Goal: Use online tool/utility: Utilize a website feature to perform a specific function

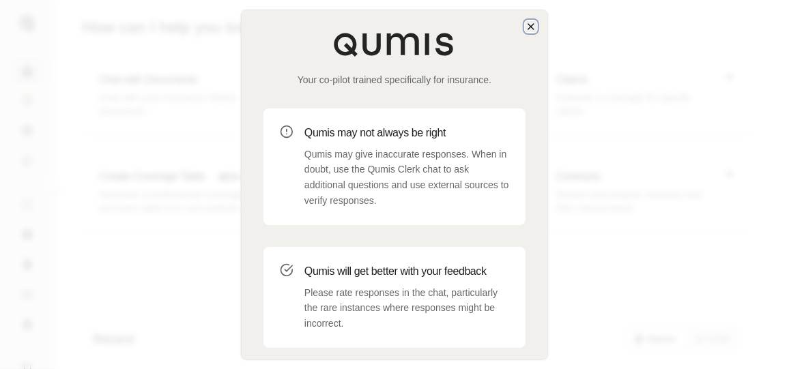
click at [529, 25] on icon "button" at bounding box center [530, 26] width 11 height 11
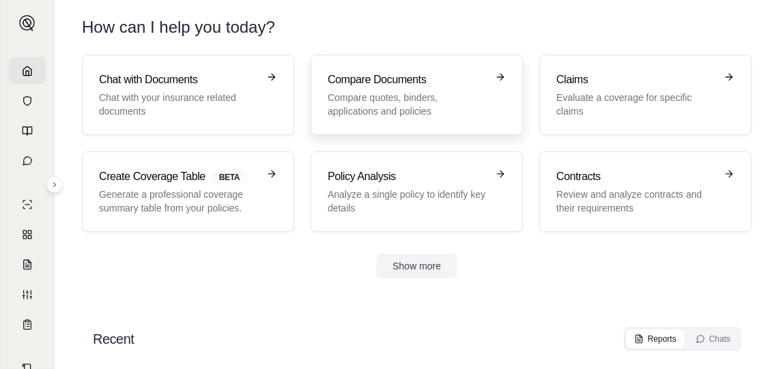
click at [397, 78] on h3 "Compare Documents" at bounding box center [407, 80] width 159 height 16
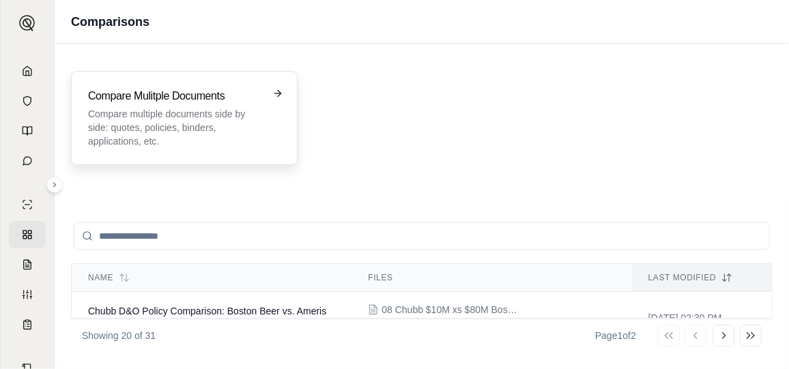
click at [250, 102] on h3 "Compare Mulitple Documents" at bounding box center [174, 96] width 173 height 16
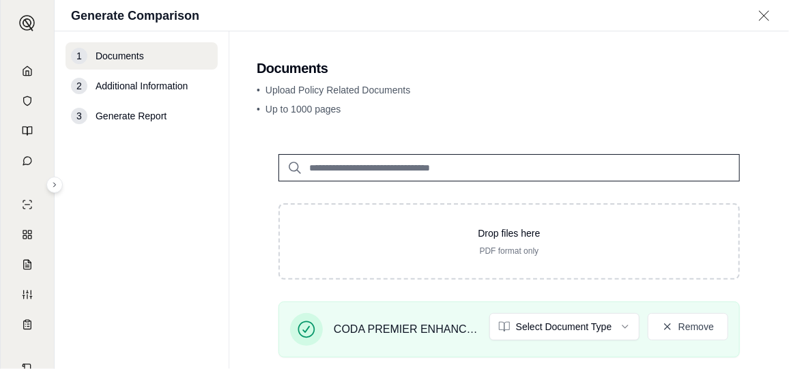
click at [620, 327] on html "L Generate Comparison 1 Documents 2 Additional Information 3 Generate Report Do…" at bounding box center [394, 184] width 789 height 369
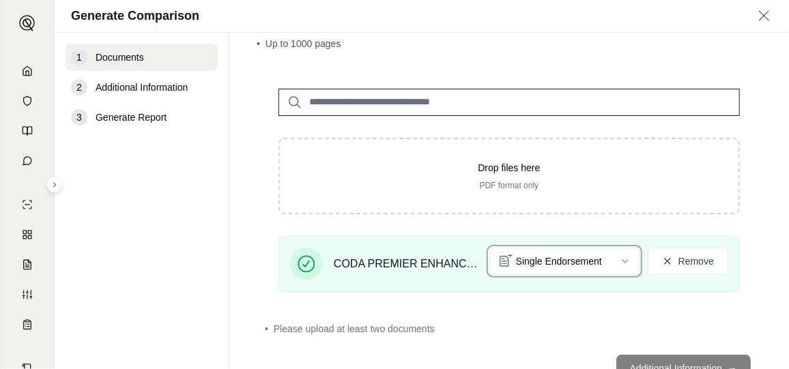
scroll to position [48, 0]
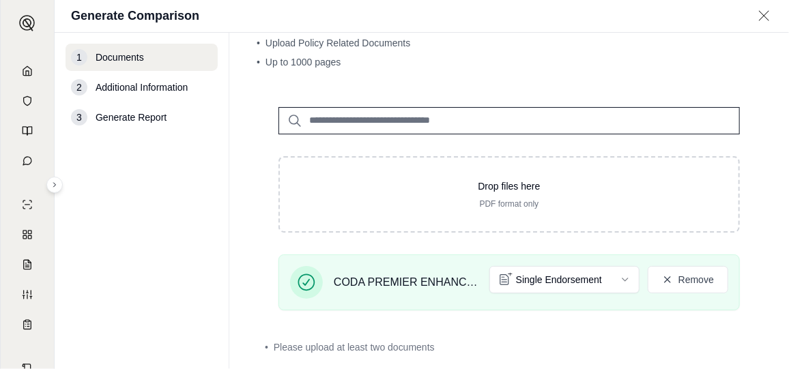
click at [355, 124] on input "search" at bounding box center [508, 120] width 461 height 27
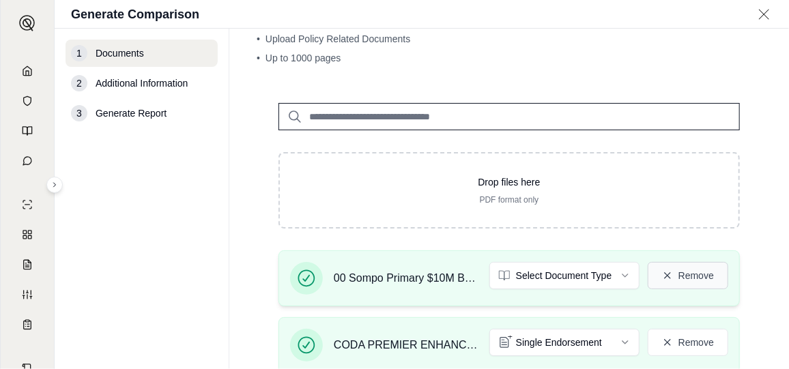
click at [662, 276] on icon at bounding box center [667, 275] width 11 height 11
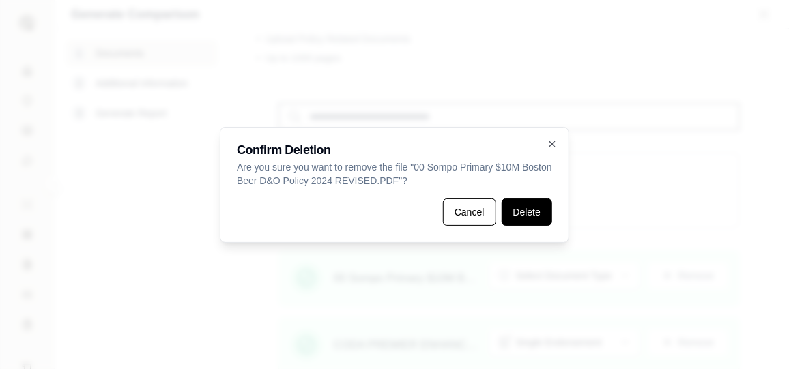
click at [536, 219] on button "Delete" at bounding box center [526, 212] width 50 height 27
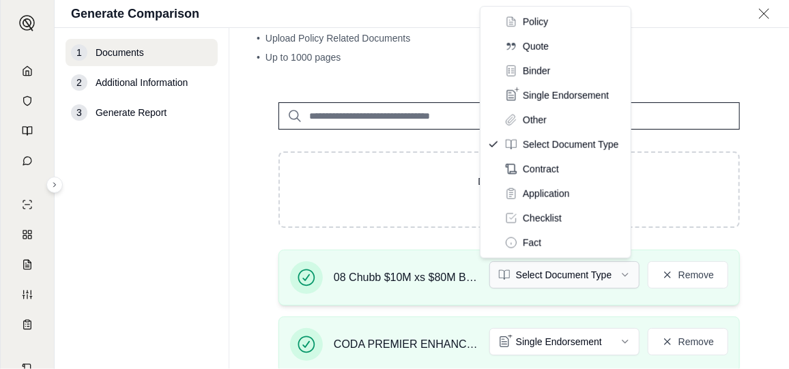
click at [622, 273] on html "L Generate Comparison 1 Documents 2 Additional Information 3 Generate Report Do…" at bounding box center [394, 184] width 789 height 369
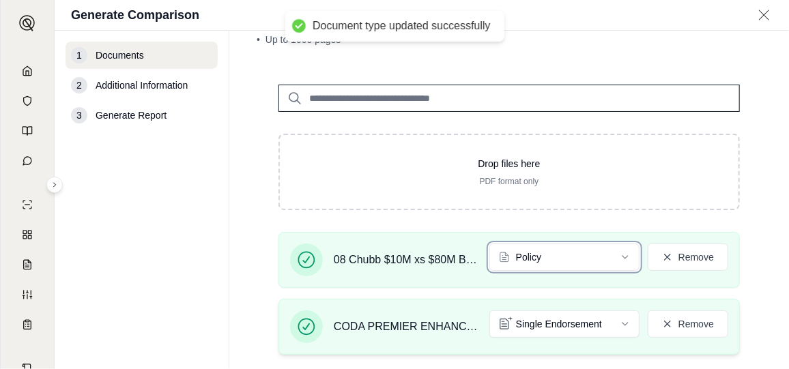
scroll to position [117, 0]
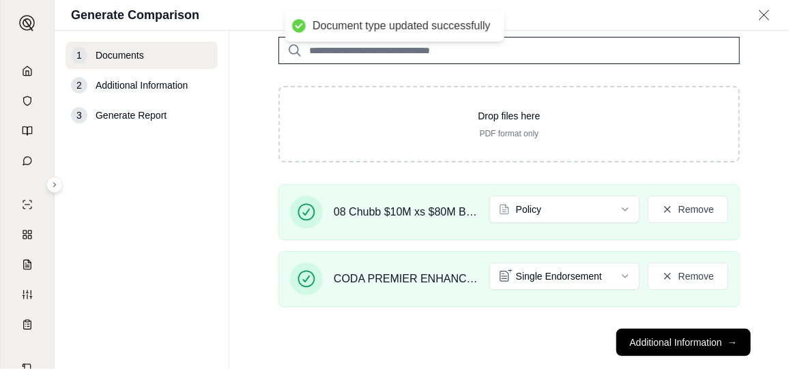
click at [665, 336] on button "Additional Information →" at bounding box center [683, 342] width 134 height 27
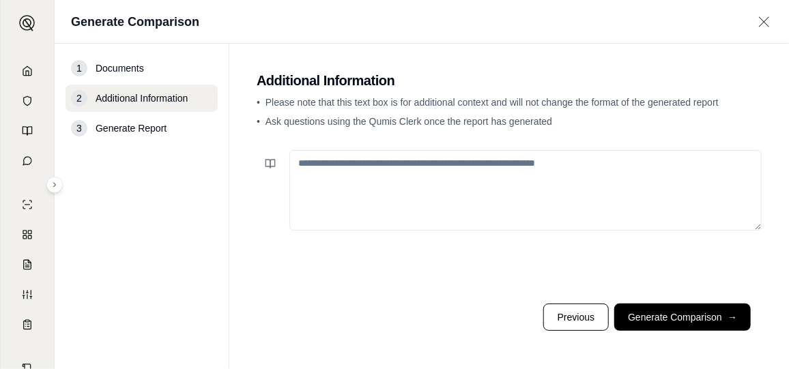
click at [425, 179] on textarea at bounding box center [525, 190] width 472 height 81
type textarea "*"
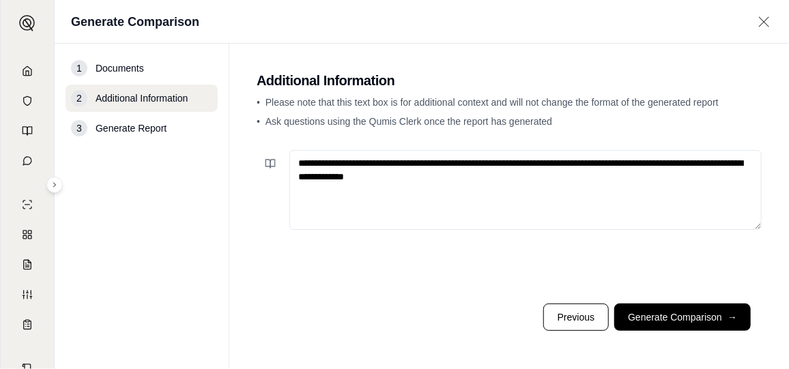
click at [474, 162] on textarea "**********" at bounding box center [525, 190] width 472 height 80
drag, startPoint x: 589, startPoint y: 179, endPoint x: 267, endPoint y: 157, distance: 322.8
click at [267, 157] on div "**********" at bounding box center [509, 190] width 505 height 80
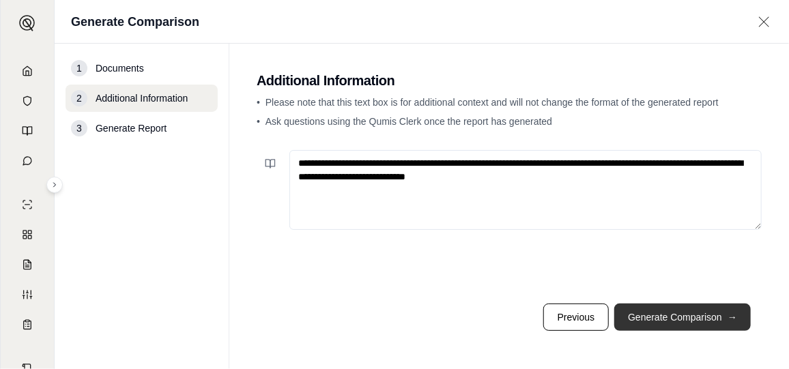
type textarea "**********"
click at [680, 317] on button "Generate Comparison →" at bounding box center [682, 317] width 136 height 27
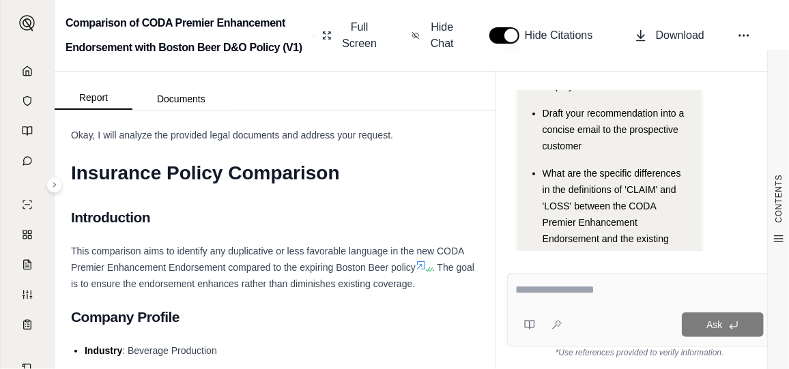
scroll to position [368, 0]
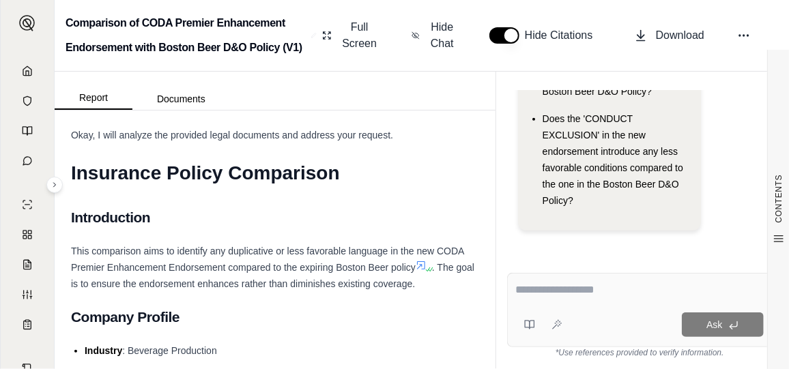
click at [579, 293] on textarea at bounding box center [640, 290] width 248 height 16
type textarea "**********"
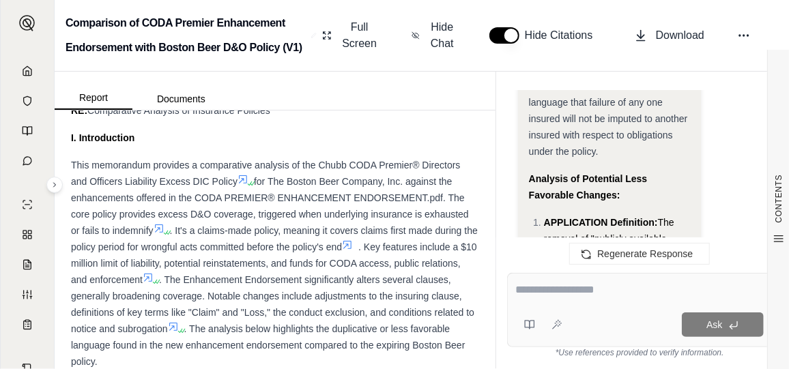
scroll to position [4932, 0]
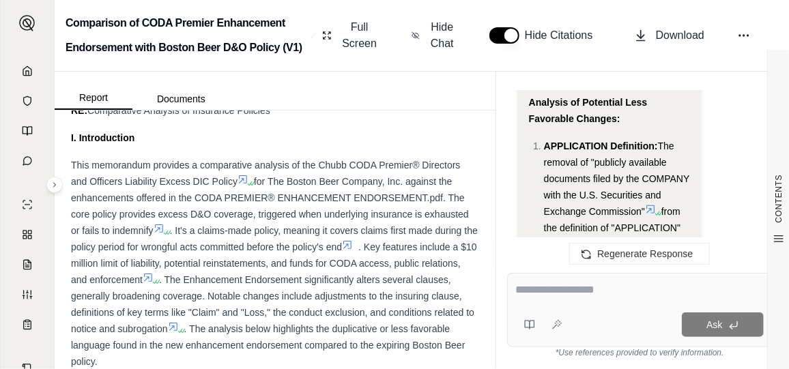
click at [593, 297] on textarea at bounding box center [640, 290] width 248 height 16
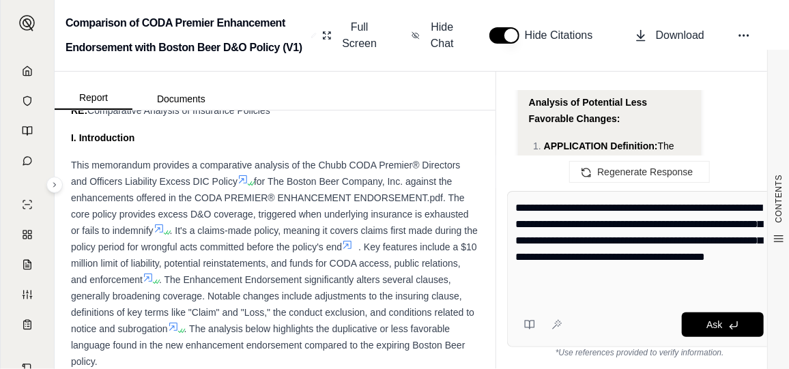
type textarea "**********"
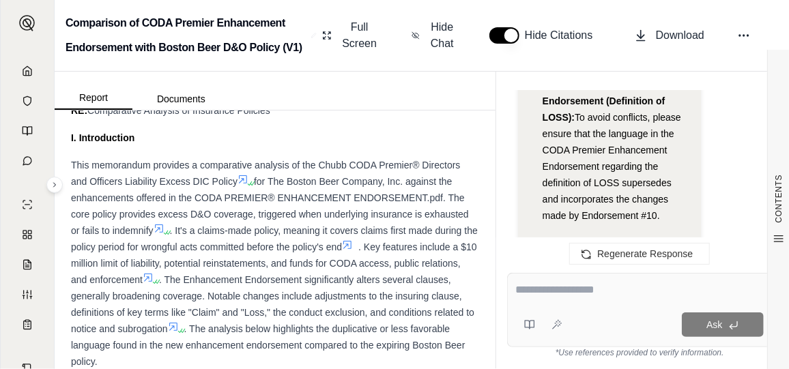
scroll to position [17834, 0]
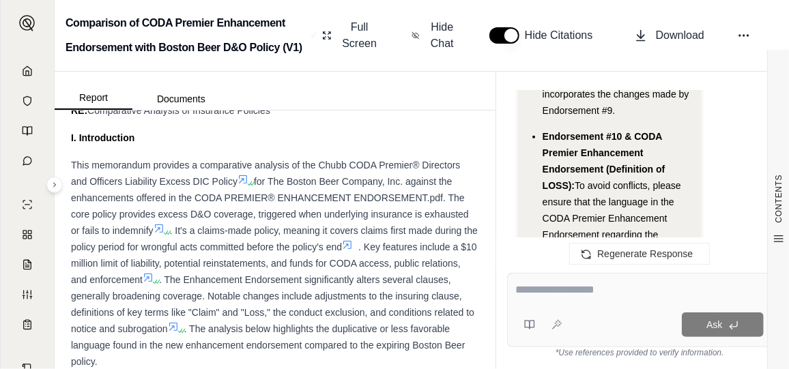
drag, startPoint x: 642, startPoint y: 176, endPoint x: 531, endPoint y: 108, distance: 130.1
click at [531, 108] on ul "Endorsement #3 & CODA Premier Enhancement Endorsement (Definition of INSUREDS):…" at bounding box center [609, 153] width 161 height 2836
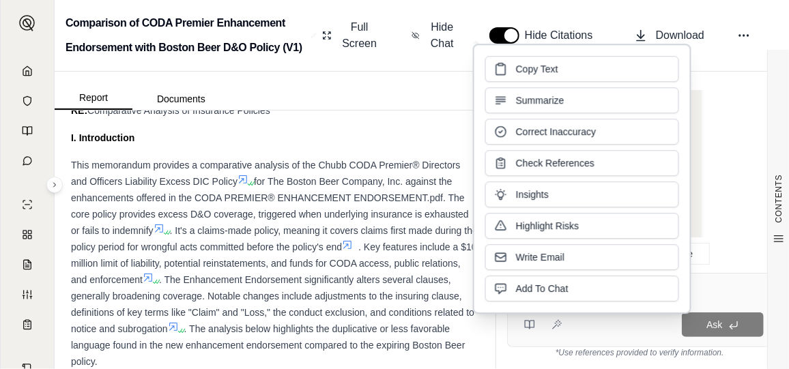
click at [312, 202] on div "This memorandum provides a comparative analysis of the Chubb CODA Premier® Dire…" at bounding box center [275, 263] width 408 height 213
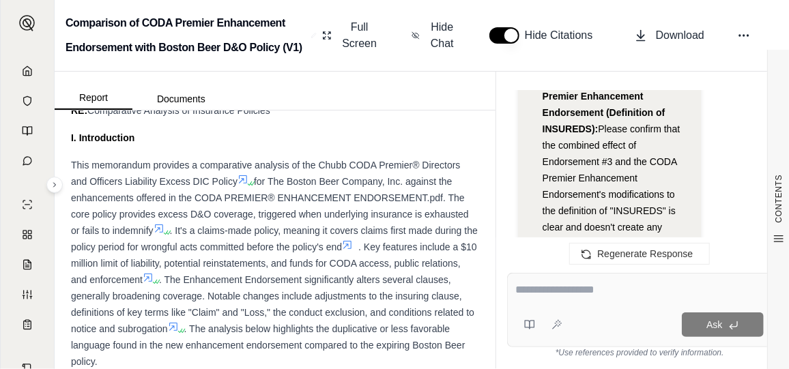
scroll to position [16470, 0]
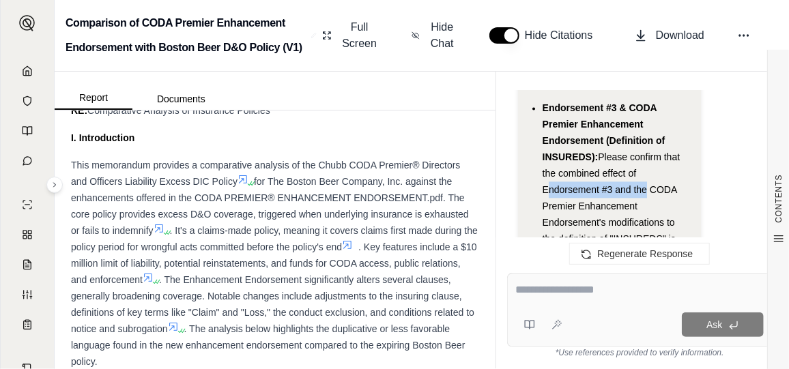
drag, startPoint x: 545, startPoint y: 163, endPoint x: 639, endPoint y: 162, distance: 93.5
click at [639, 162] on span "Please confirm that the combined effect of Endorsement #3 and the CODA Premier …" at bounding box center [611, 222] width 138 height 142
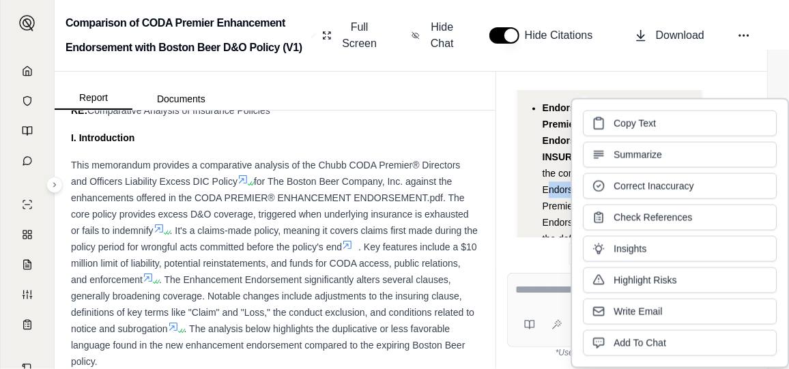
drag, startPoint x: 639, startPoint y: 162, endPoint x: 553, endPoint y: 182, distance: 88.2
click at [586, 190] on button "Correct Inaccuracy" at bounding box center [680, 186] width 194 height 26
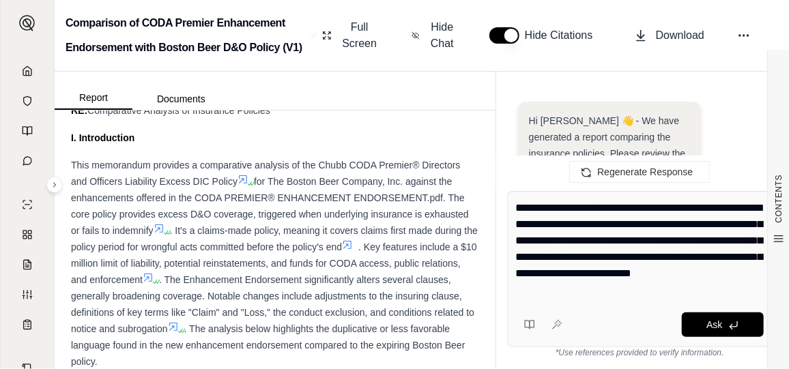
click at [553, 182] on div "Regenerate Response" at bounding box center [639, 172] width 287 height 33
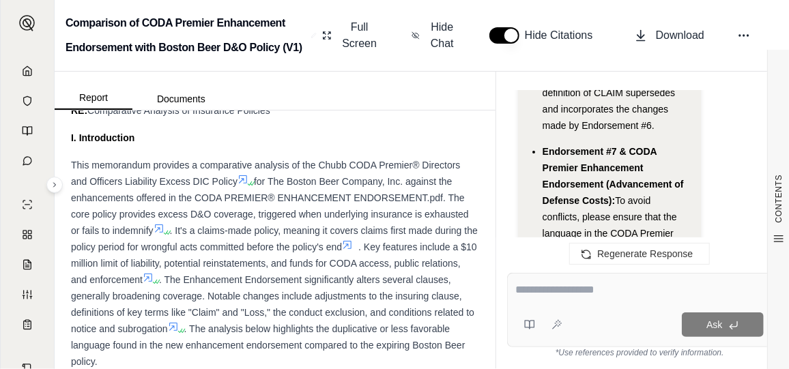
scroll to position [17207, 0]
